Goal: Task Accomplishment & Management: Manage account settings

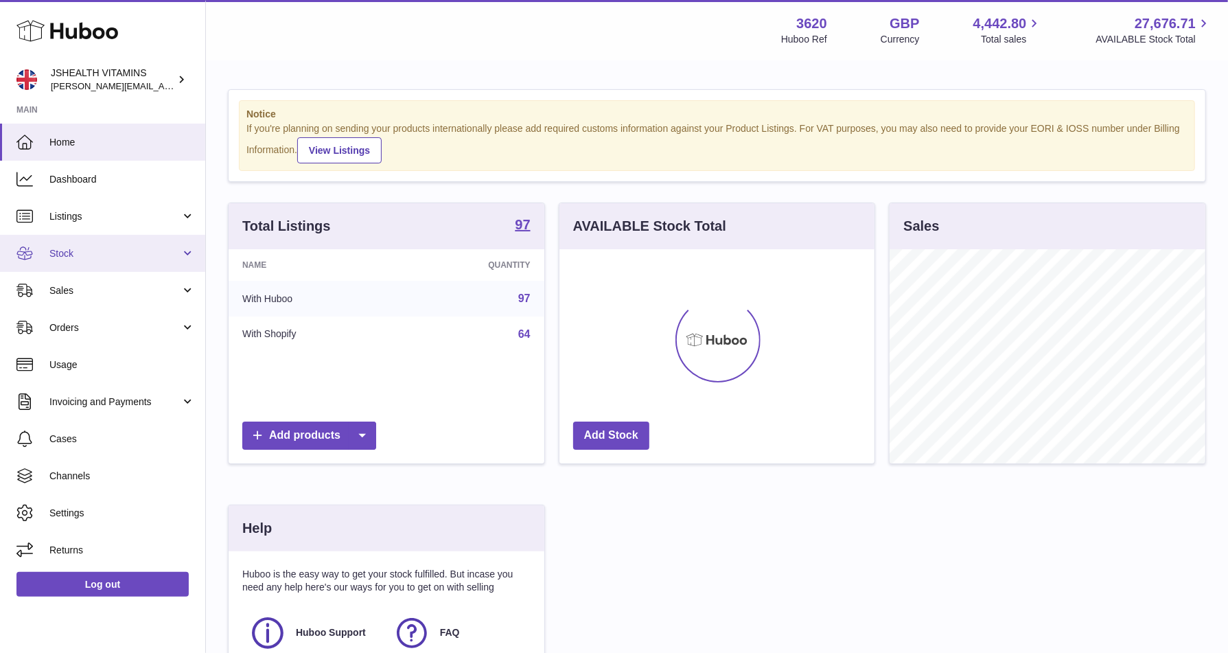
scroll to position [214, 316]
click at [126, 255] on span "Stock" at bounding box center [114, 253] width 131 height 13
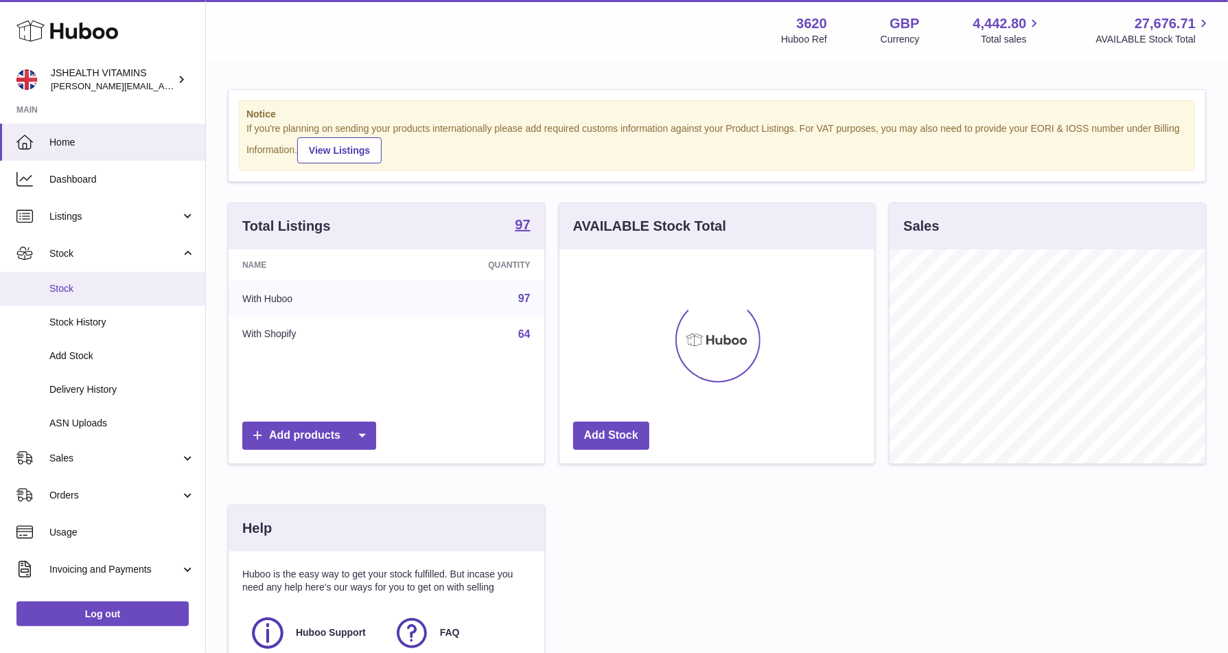
click at [97, 298] on link "Stock" at bounding box center [102, 289] width 205 height 34
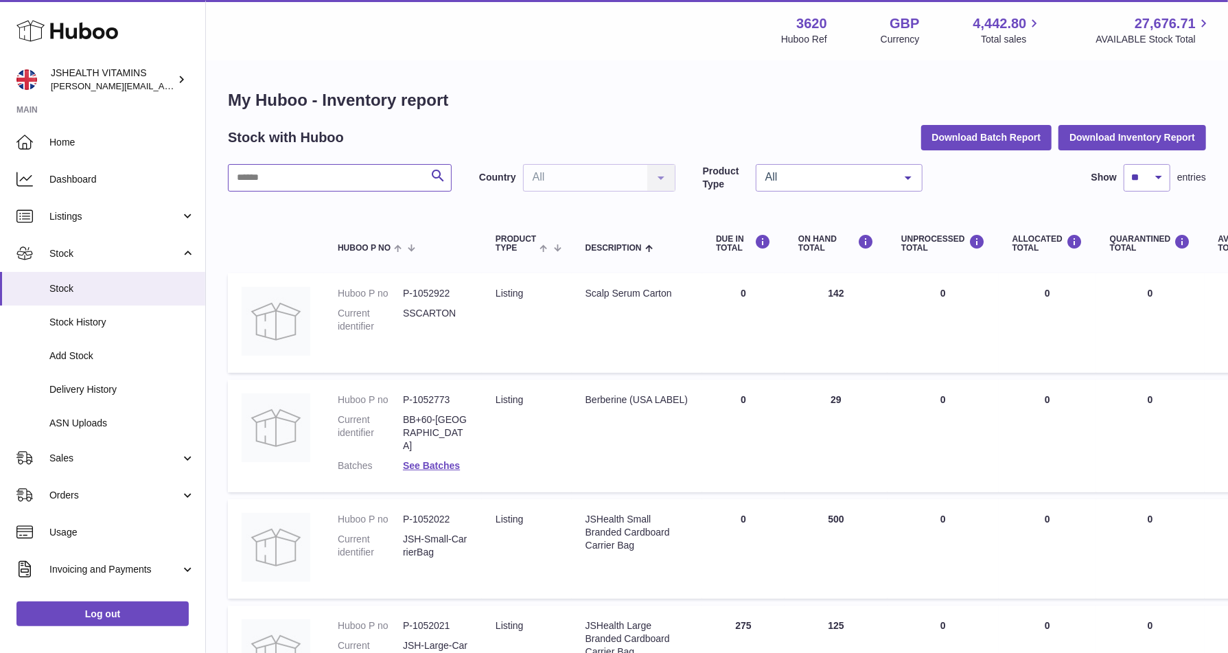
click at [397, 185] on input "text" at bounding box center [340, 177] width 224 height 27
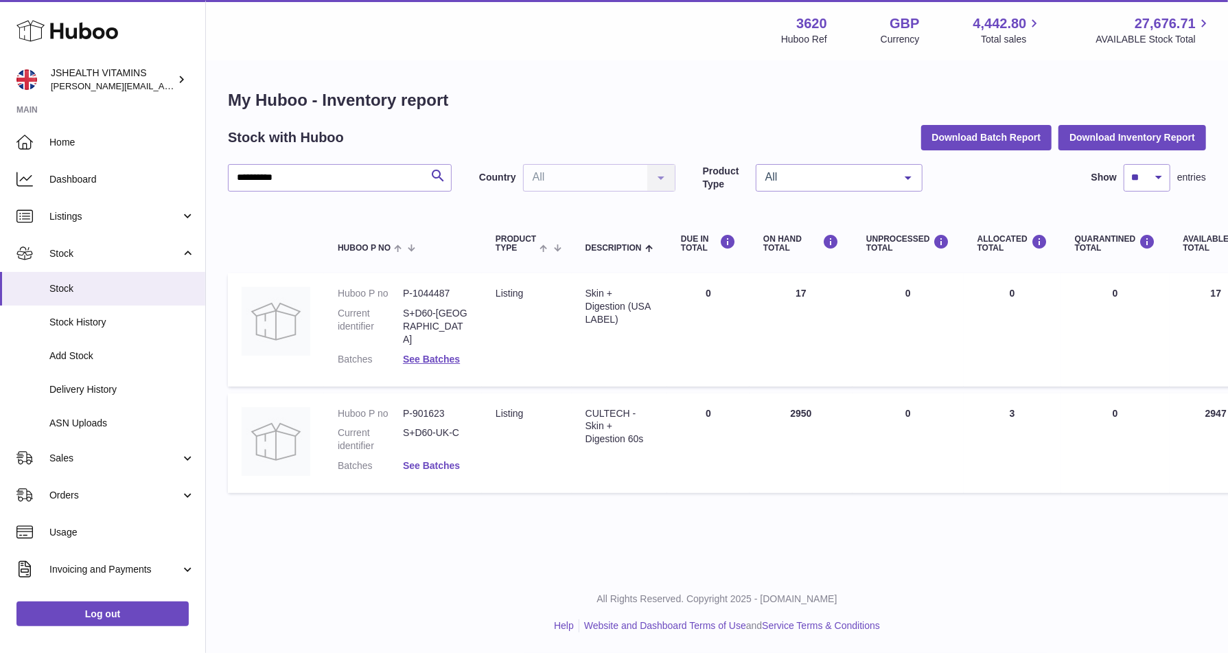
click at [431, 460] on link "See Batches" at bounding box center [431, 465] width 57 height 11
click at [296, 134] on div at bounding box center [614, 326] width 1228 height 653
click at [290, 179] on input "**********" at bounding box center [340, 177] width 224 height 27
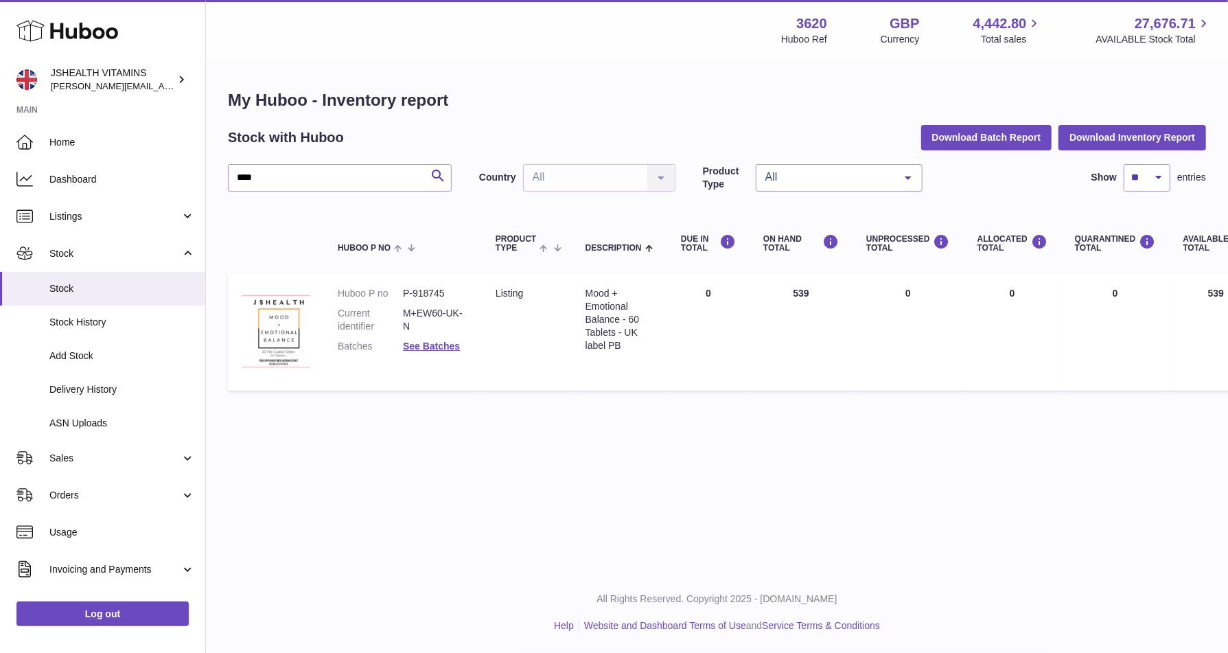
click at [442, 353] on dl "Huboo P no P-918745 Current identifier M+EW60-UK-N Batches See Batches" at bounding box center [403, 323] width 130 height 73
click at [441, 342] on link "See Batches" at bounding box center [431, 345] width 57 height 11
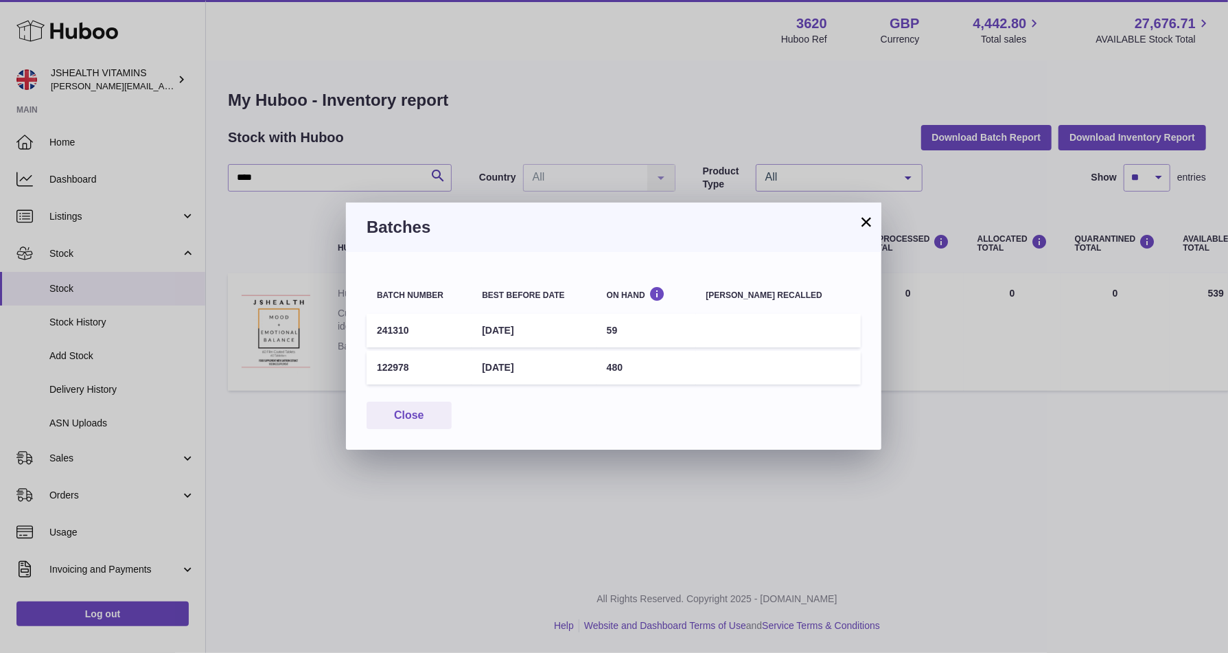
click at [259, 185] on div "× Batches Batch number Best before date On Hand [PERSON_NAME] recalled 241310 […" at bounding box center [614, 326] width 1228 height 653
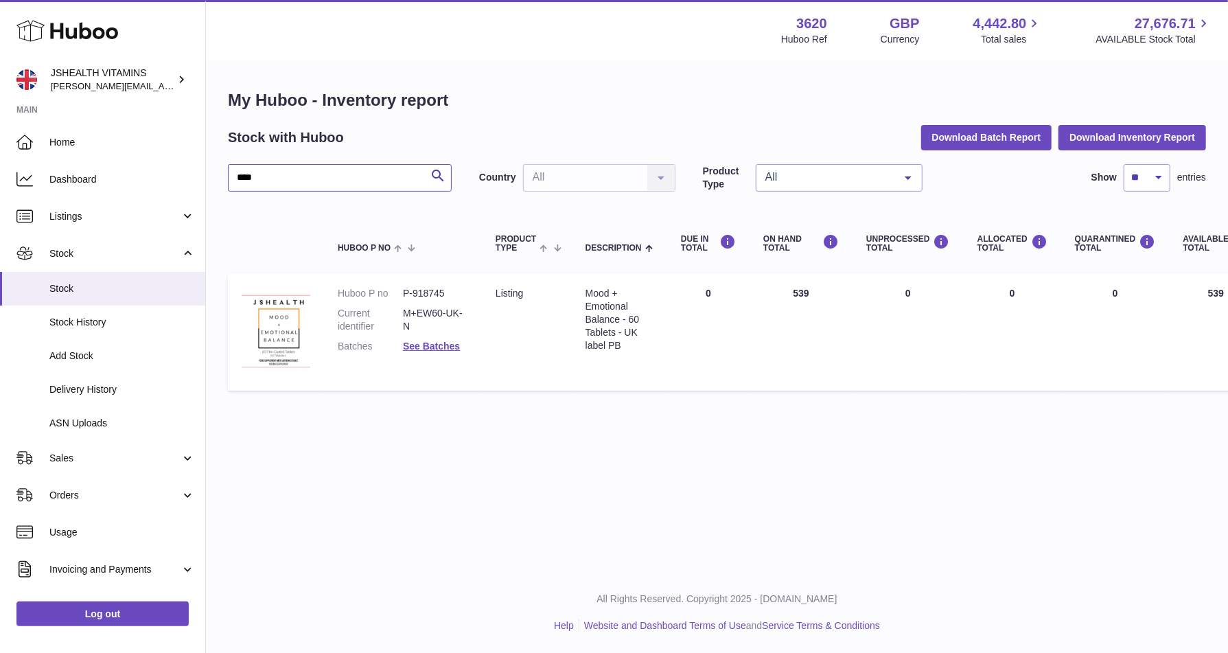
click at [259, 185] on input "****" at bounding box center [340, 177] width 224 height 27
type input "****"
click at [433, 345] on link "See Batches" at bounding box center [431, 345] width 57 height 11
click at [436, 513] on div "× Batches Batch number Best before date On Hand [PERSON_NAME] recalled 7486 [DA…" at bounding box center [614, 326] width 1228 height 653
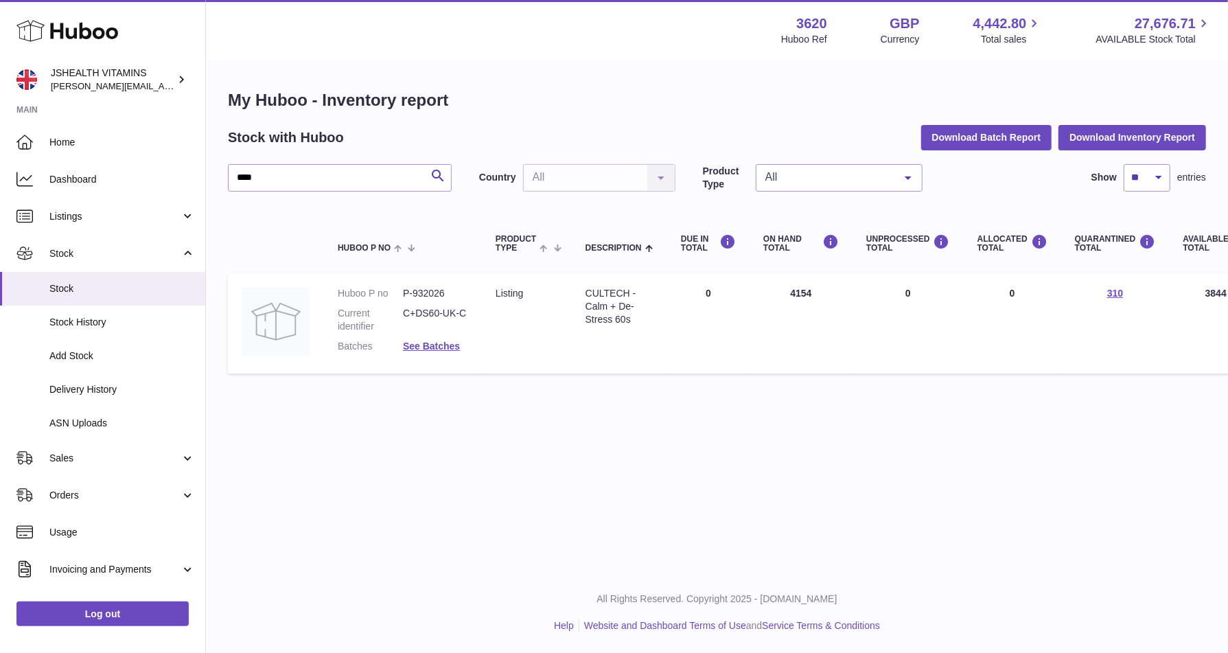
drag, startPoint x: 1142, startPoint y: 290, endPoint x: 1096, endPoint y: 290, distance: 45.3
click at [1096, 290] on td "QUARANTINED Total 310" at bounding box center [1115, 323] width 108 height 100
click at [566, 316] on td "Product Type listing" at bounding box center [527, 323] width 90 height 100
click at [602, 314] on div "CULTECH - Calm + De-Stress 60s" at bounding box center [620, 306] width 68 height 39
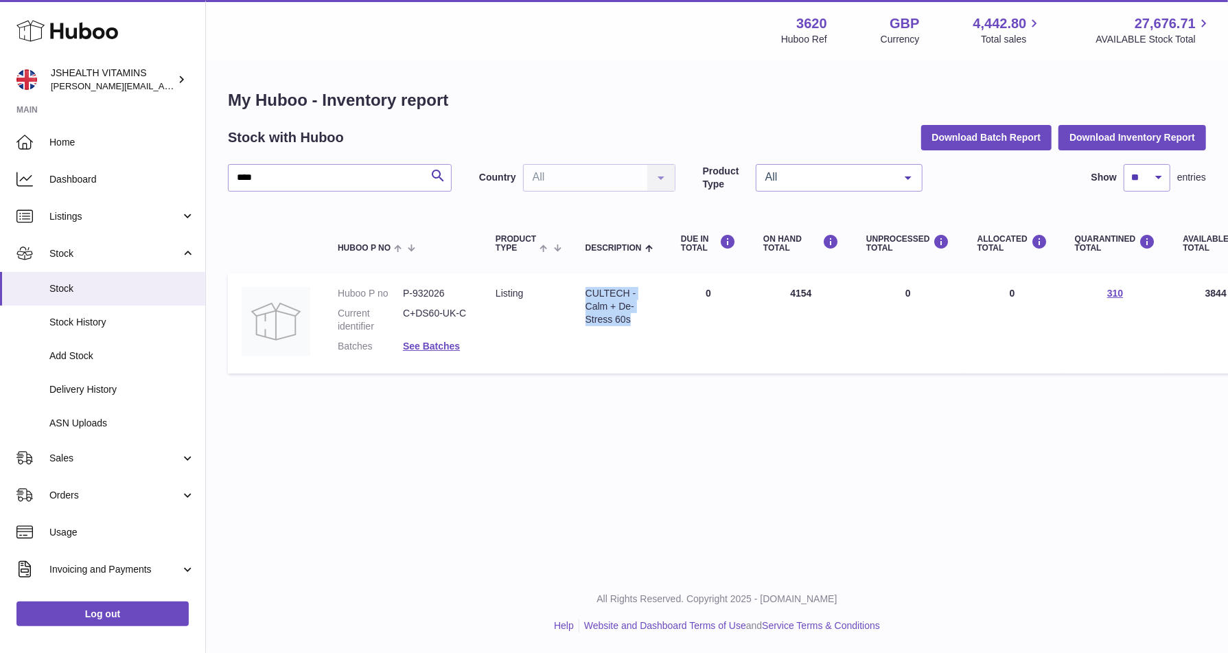
click at [602, 314] on div "CULTECH - Calm + De-Stress 60s" at bounding box center [620, 306] width 68 height 39
copy tr "CULTECH - Calm + De-Stress 60s"
click at [428, 347] on link "See Batches" at bounding box center [431, 345] width 57 height 11
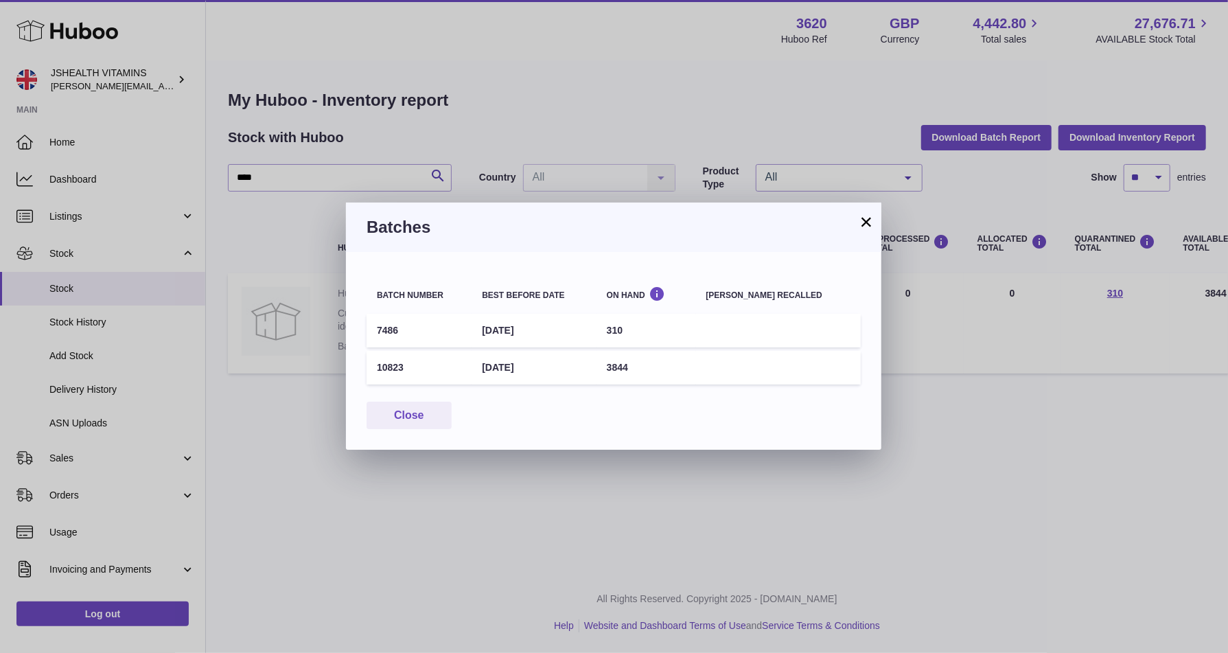
click at [380, 335] on td "7486" at bounding box center [419, 331] width 105 height 34
copy td "7486"
click at [533, 334] on td "[DATE]" at bounding box center [534, 331] width 124 height 34
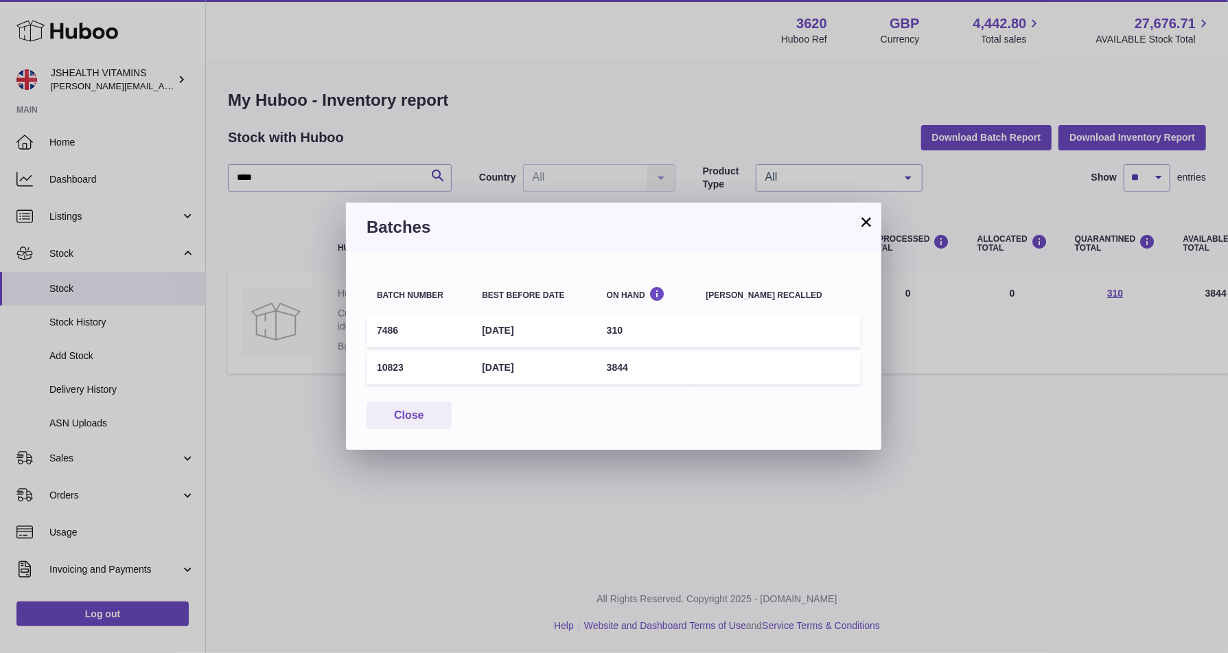
click at [533, 334] on td "[DATE]" at bounding box center [534, 331] width 124 height 34
copy tr "[DATE]"
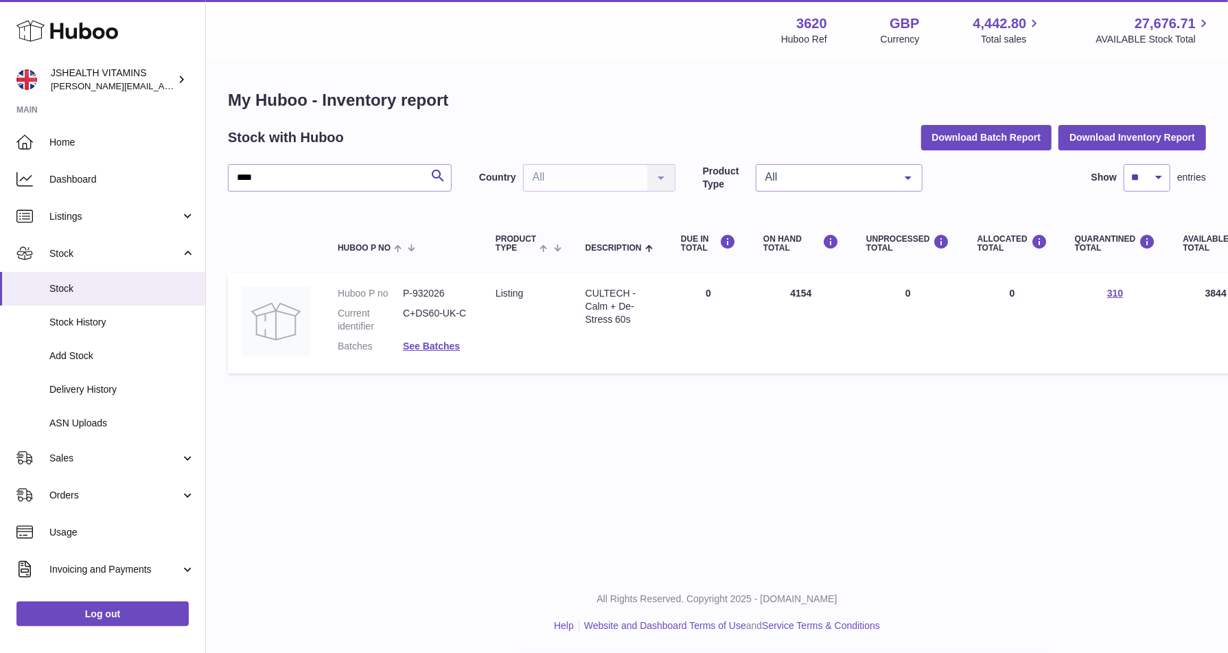
click at [330, 389] on div at bounding box center [614, 326] width 1228 height 653
click at [433, 295] on dd "P-932026" at bounding box center [435, 293] width 65 height 13
copy dl "P-932026"
